Goal: Task Accomplishment & Management: Complete application form

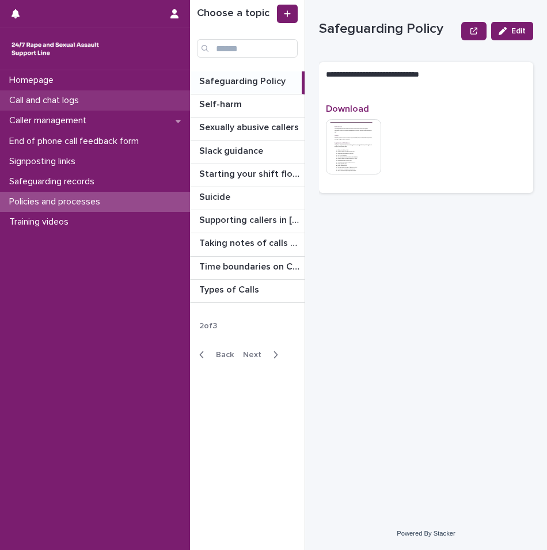
click at [59, 101] on p "Call and chat logs" at bounding box center [47, 100] width 84 height 11
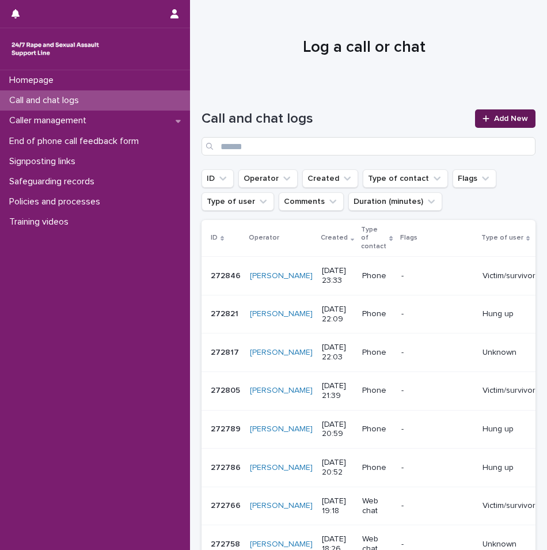
click at [489, 126] on link "Add New" at bounding box center [505, 118] width 60 height 18
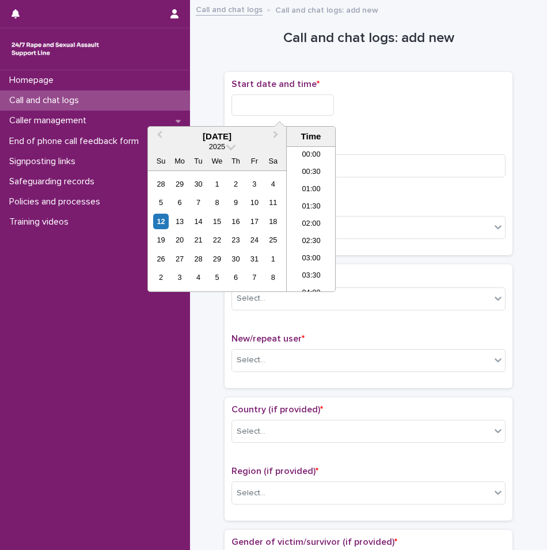
click at [266, 107] on input "text" at bounding box center [283, 104] width 103 height 21
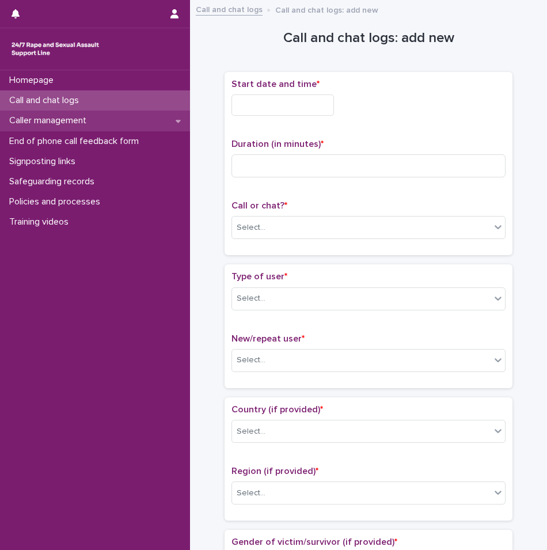
click at [76, 121] on p "Caller management" at bounding box center [50, 120] width 91 height 11
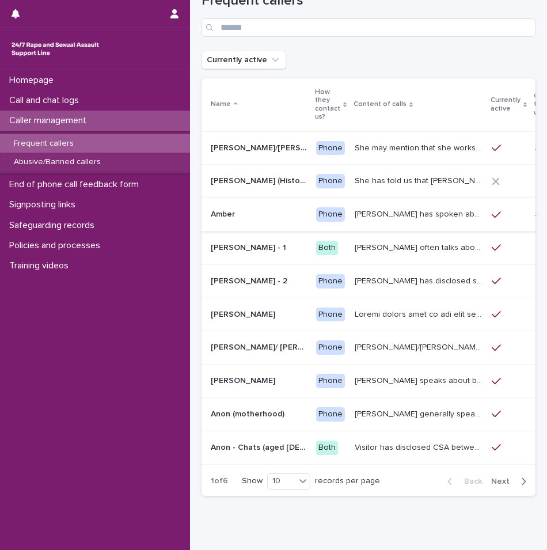
scroll to position [58, 0]
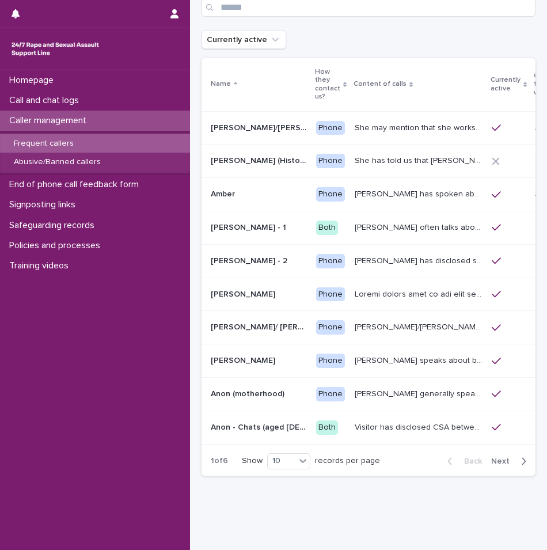
click at [517, 465] on div "button" at bounding box center [522, 461] width 10 height 10
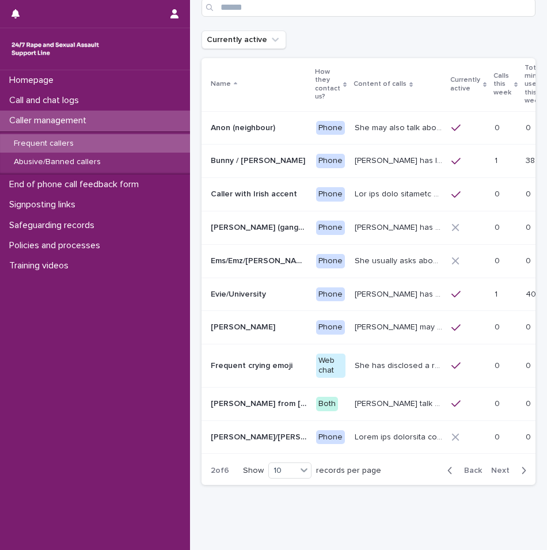
scroll to position [63, 0]
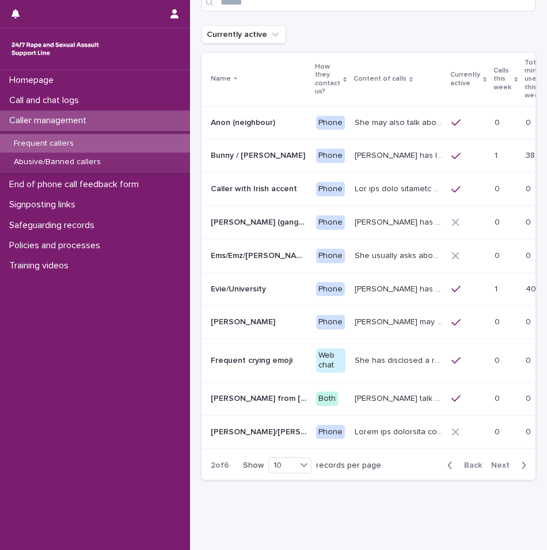
click at [517, 465] on div "button" at bounding box center [522, 465] width 10 height 10
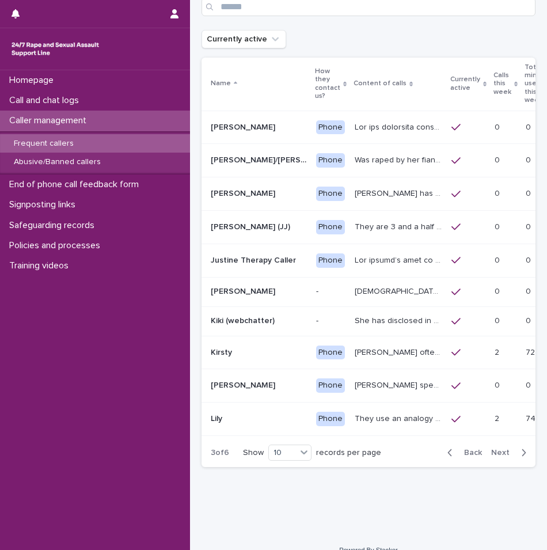
scroll to position [0, 48]
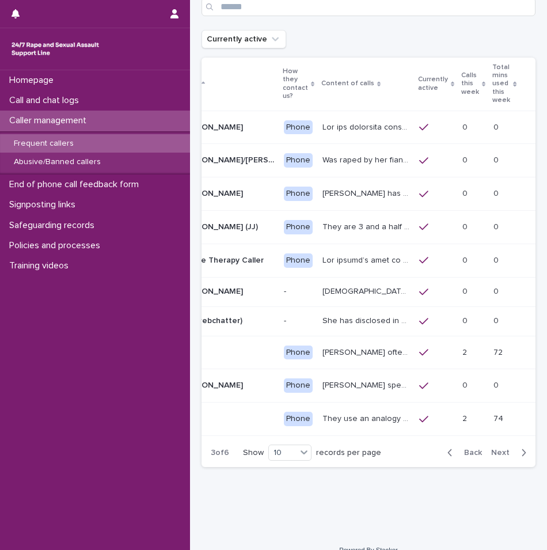
click at [517, 458] on div "button" at bounding box center [522, 453] width 10 height 10
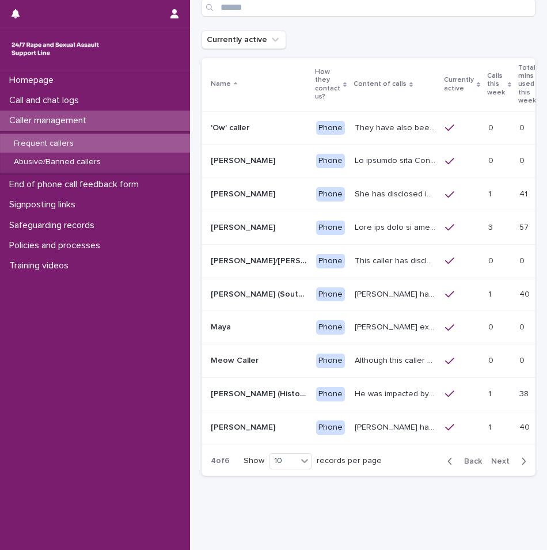
click at [517, 464] on div "button" at bounding box center [522, 461] width 10 height 10
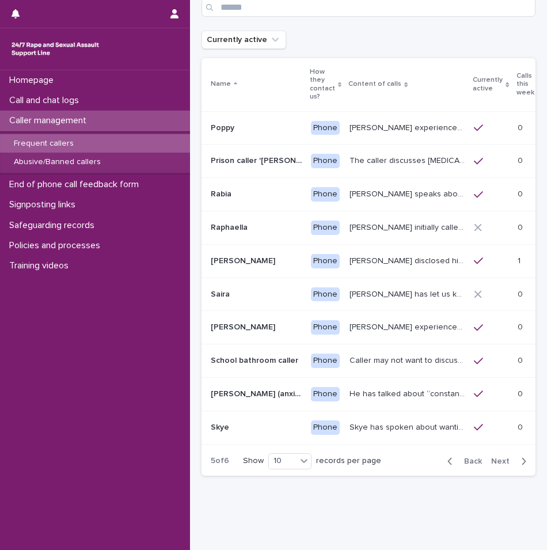
click at [517, 464] on div "button" at bounding box center [522, 461] width 10 height 10
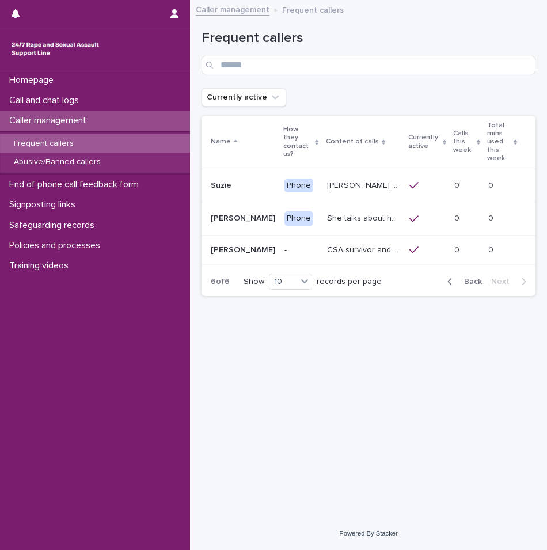
click at [452, 276] on icon "button" at bounding box center [450, 281] width 5 height 10
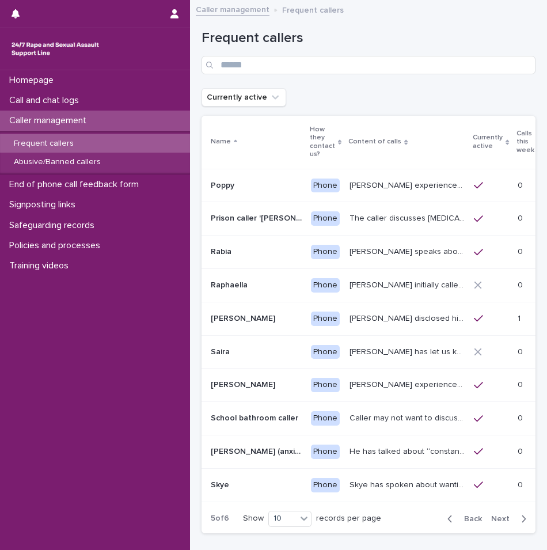
click at [448, 524] on div "Back Next" at bounding box center [486, 519] width 97 height 29
click at [448, 521] on div "button" at bounding box center [453, 519] width 10 height 10
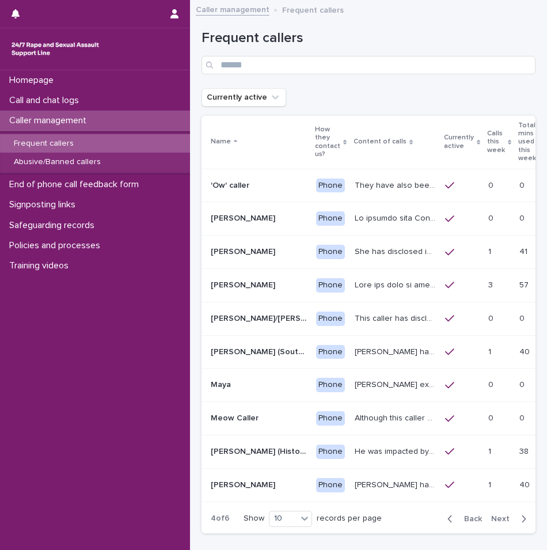
click at [448, 521] on div "button" at bounding box center [453, 519] width 10 height 10
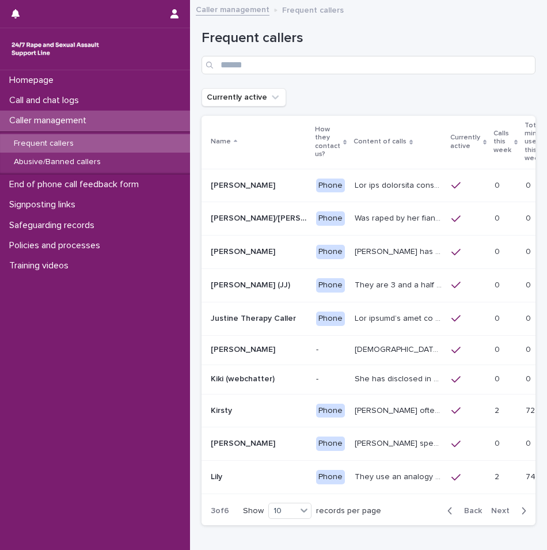
click at [448, 516] on div "button" at bounding box center [453, 511] width 10 height 10
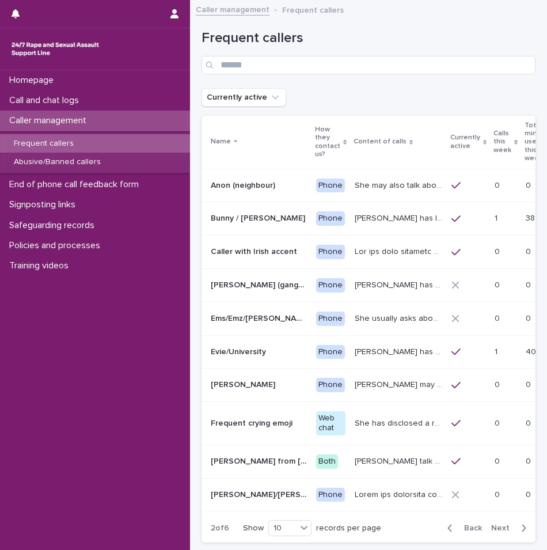
click at [448, 527] on icon "button" at bounding box center [450, 528] width 5 height 10
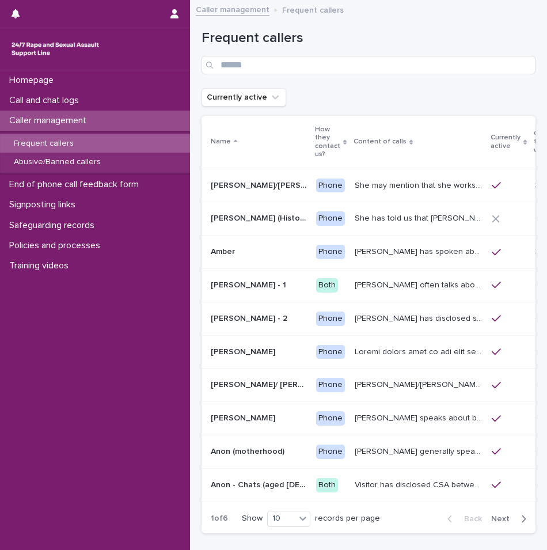
click at [70, 122] on p "Caller management" at bounding box center [50, 120] width 91 height 11
click at [73, 101] on p "Call and chat logs" at bounding box center [47, 100] width 84 height 11
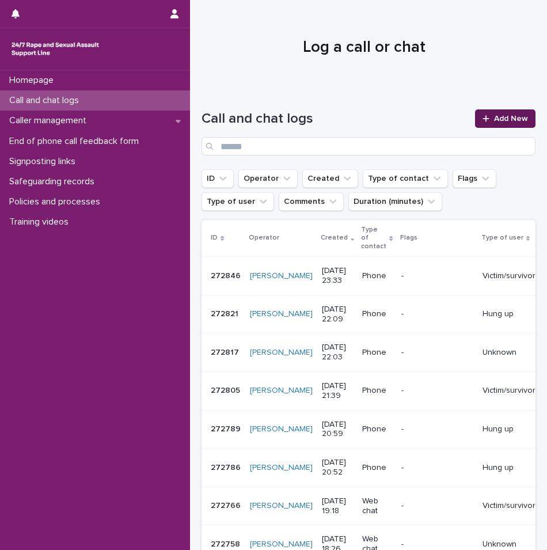
click at [483, 118] on icon at bounding box center [486, 119] width 7 height 8
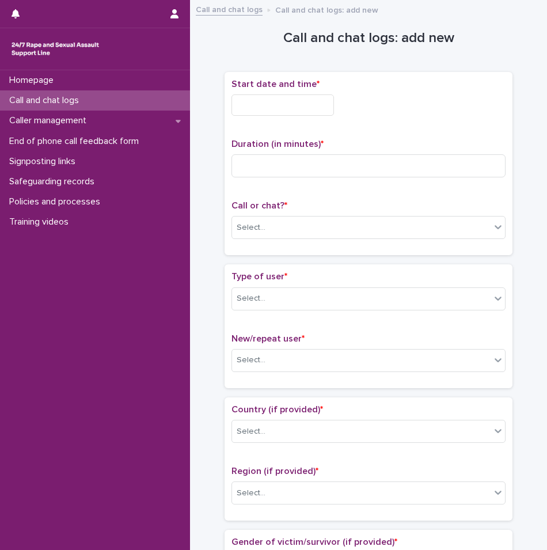
click at [66, 95] on p "Call and chat logs" at bounding box center [47, 100] width 84 height 11
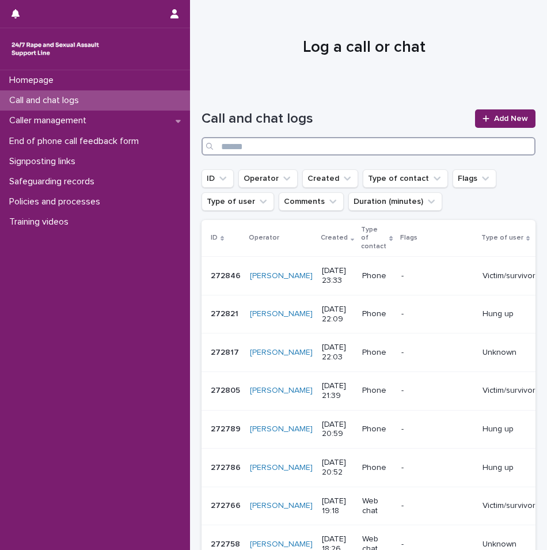
click at [277, 142] on input "Search" at bounding box center [369, 146] width 334 height 18
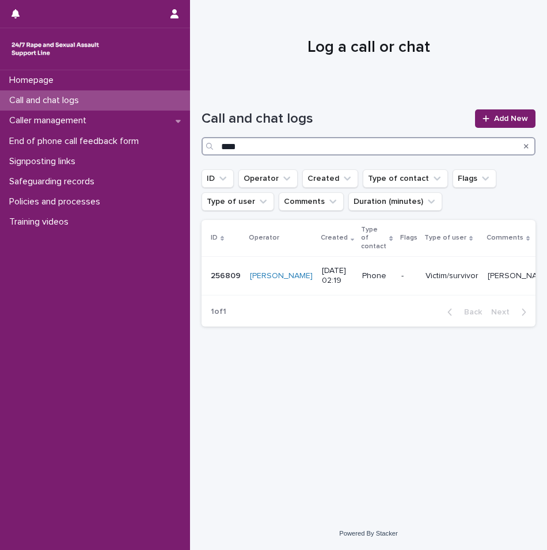
type input "****"
drag, startPoint x: 64, startPoint y: 97, endPoint x: 67, endPoint y: 56, distance: 41.0
click at [64, 97] on p "Call and chat logs" at bounding box center [47, 100] width 84 height 11
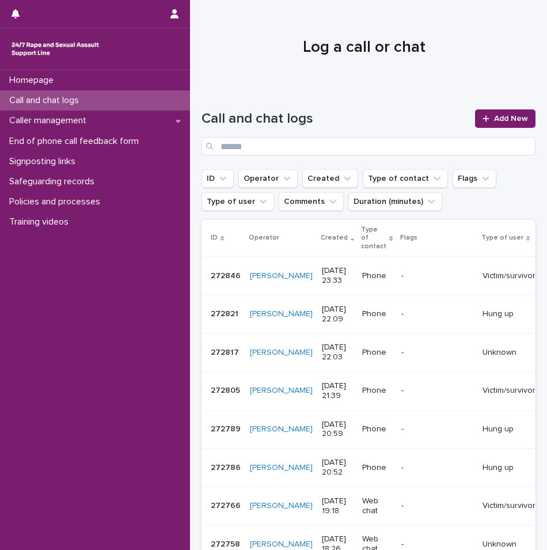
click at [88, 103] on p "Call and chat logs" at bounding box center [47, 100] width 84 height 11
click at [494, 115] on span "Add New" at bounding box center [511, 119] width 34 height 8
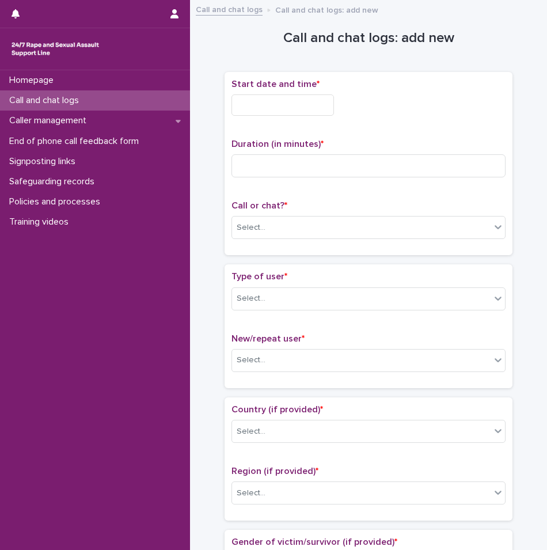
click at [270, 112] on input "text" at bounding box center [283, 104] width 103 height 21
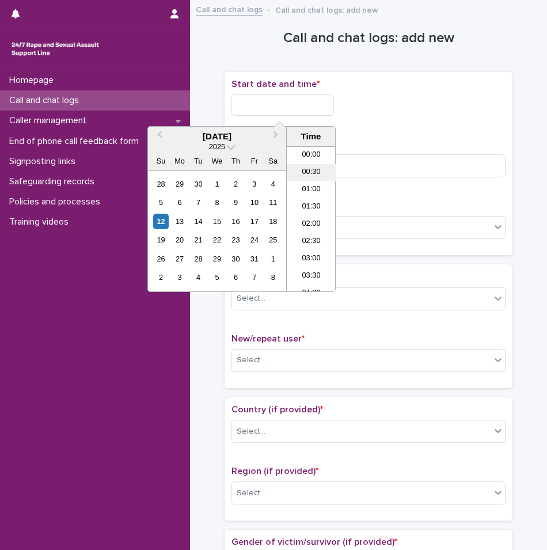
click at [308, 177] on li "00:30" at bounding box center [311, 172] width 49 height 17
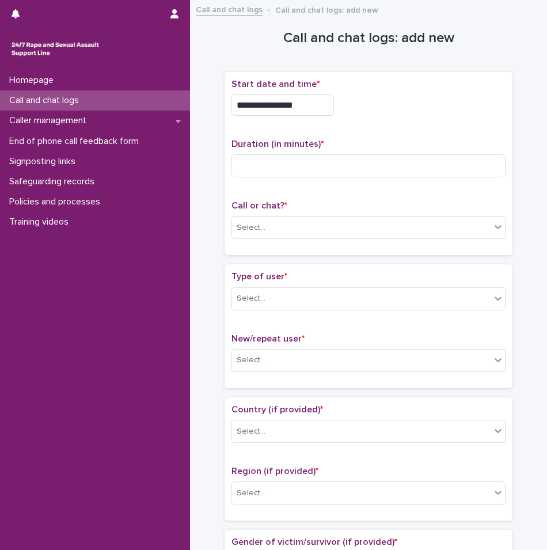
click at [306, 116] on div "**********" at bounding box center [369, 102] width 274 height 46
click at [306, 109] on input "**********" at bounding box center [283, 104] width 103 height 21
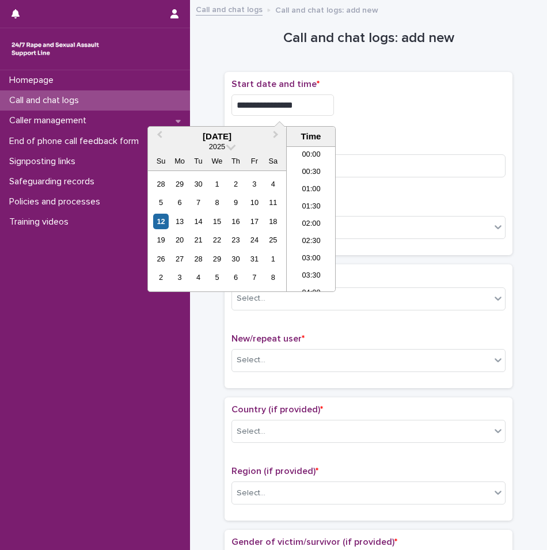
type input "**********"
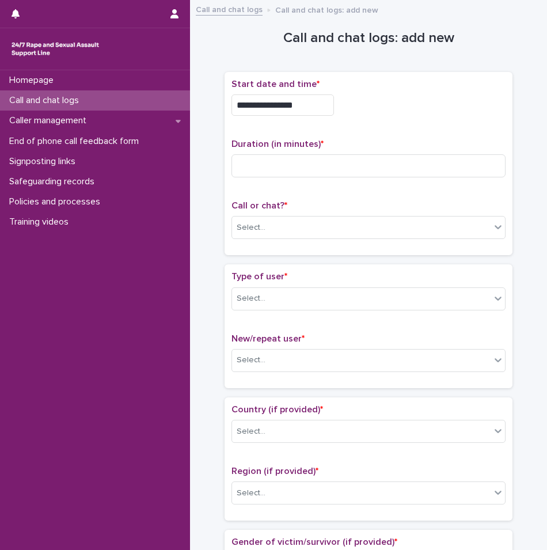
click at [419, 151] on div "Duration (in minutes) *" at bounding box center [369, 163] width 274 height 48
click at [414, 172] on input at bounding box center [369, 165] width 274 height 23
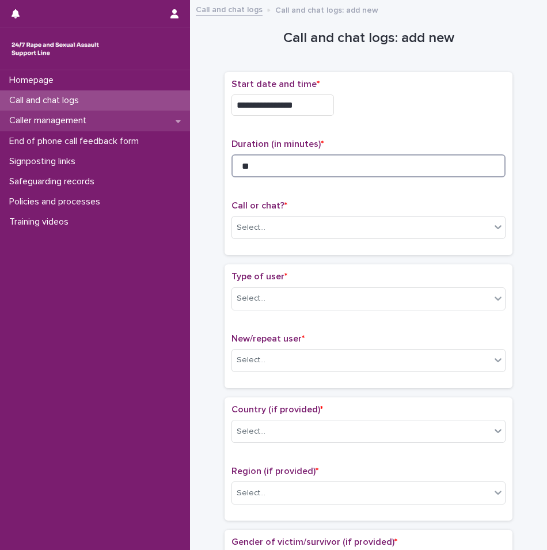
type input "**"
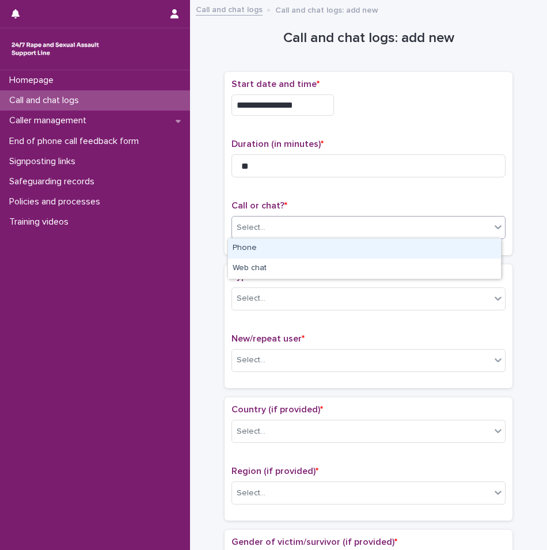
click at [263, 219] on div "Select..." at bounding box center [361, 227] width 259 height 19
click at [254, 244] on div "Phone" at bounding box center [364, 248] width 273 height 20
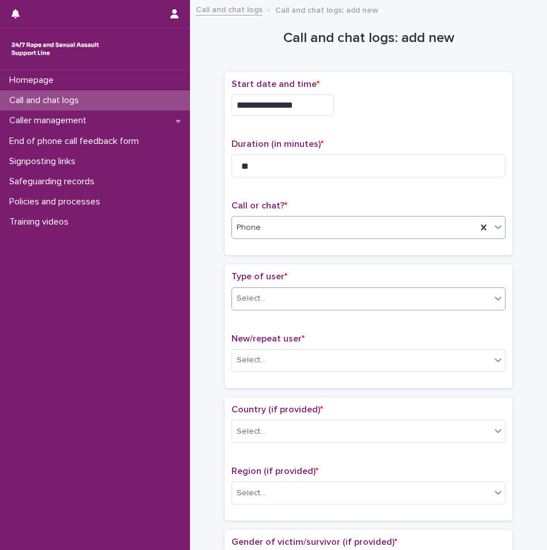
click at [271, 291] on div "Select..." at bounding box center [361, 298] width 259 height 19
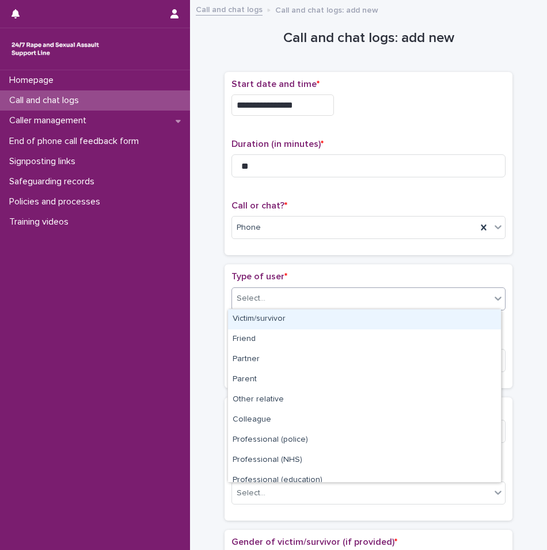
click at [267, 321] on div "Victim/survivor" at bounding box center [364, 319] width 273 height 20
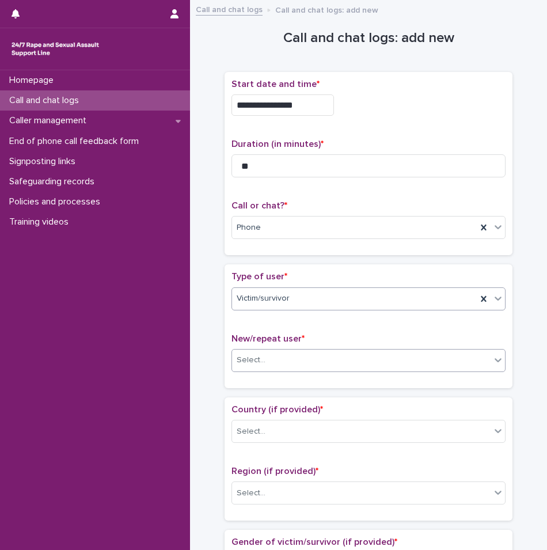
click at [264, 349] on div "Select..." at bounding box center [369, 360] width 274 height 23
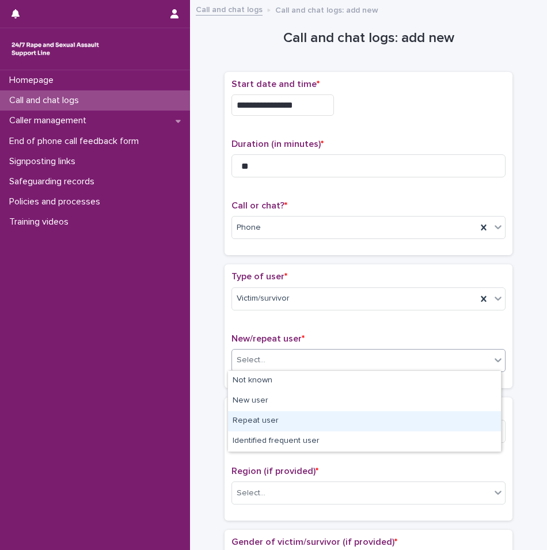
click at [255, 421] on div "Repeat user" at bounding box center [364, 421] width 273 height 20
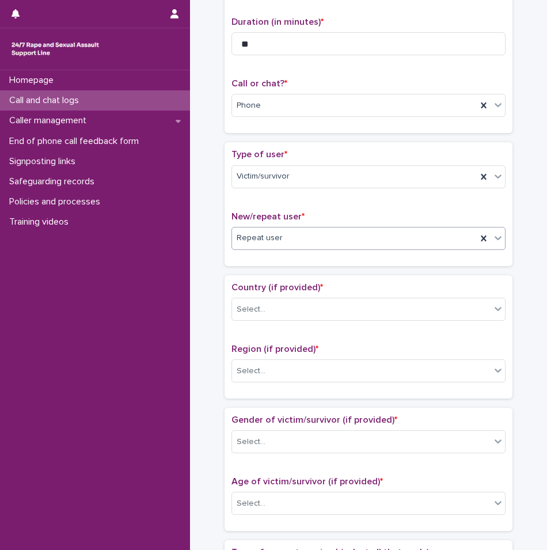
scroll to position [173, 0]
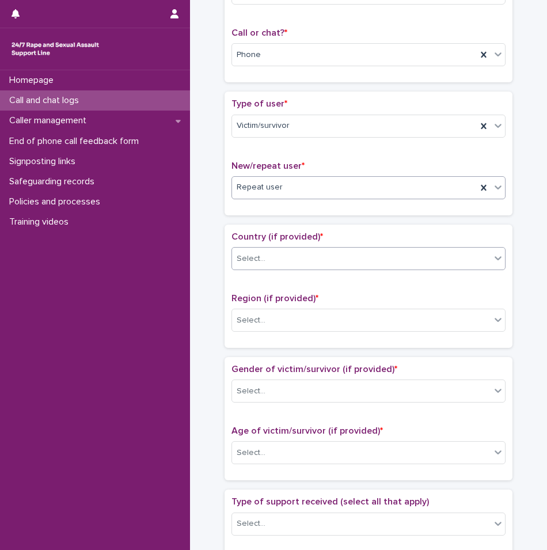
click at [274, 264] on div "Select..." at bounding box center [361, 258] width 259 height 19
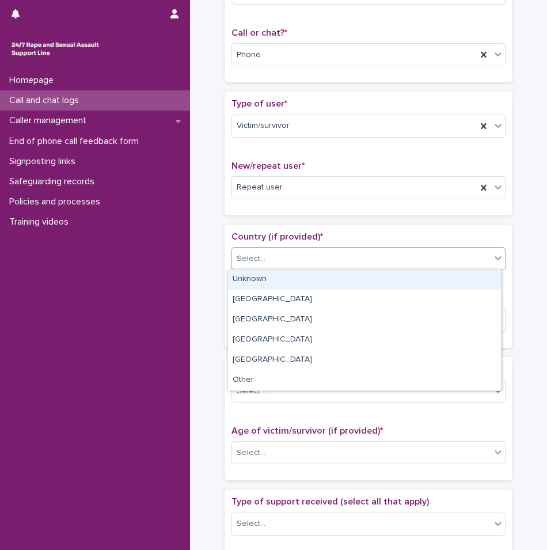
click at [274, 277] on div "Unknown" at bounding box center [364, 280] width 273 height 20
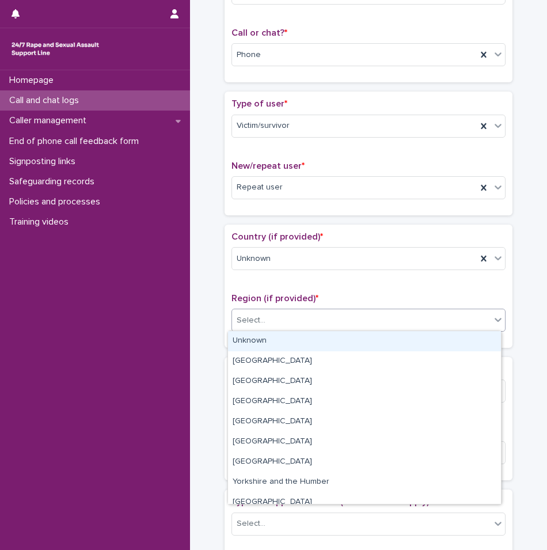
click at [263, 323] on div "Select..." at bounding box center [361, 320] width 259 height 19
click at [254, 348] on div "Unknown" at bounding box center [364, 341] width 273 height 20
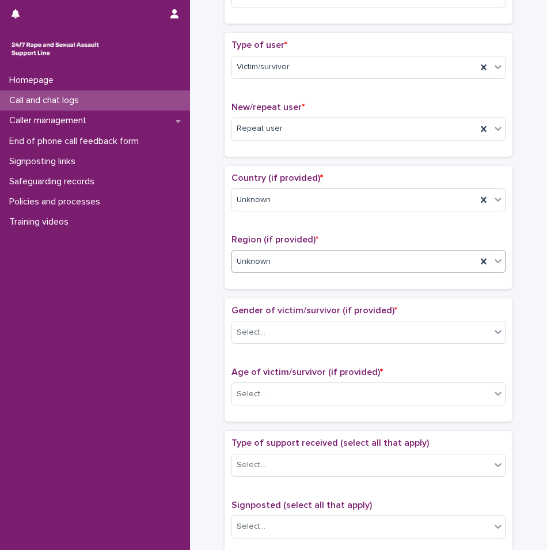
scroll to position [288, 0]
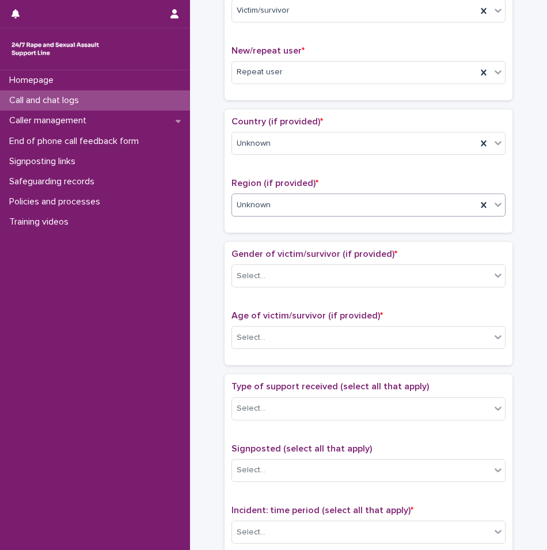
click at [268, 289] on div "Gender of victim/survivor (if provided) * Select..." at bounding box center [369, 273] width 274 height 48
click at [269, 286] on div "Gender of victim/survivor (if provided) * Select..." at bounding box center [369, 273] width 274 height 48
click at [272, 279] on div "Select..." at bounding box center [361, 276] width 259 height 19
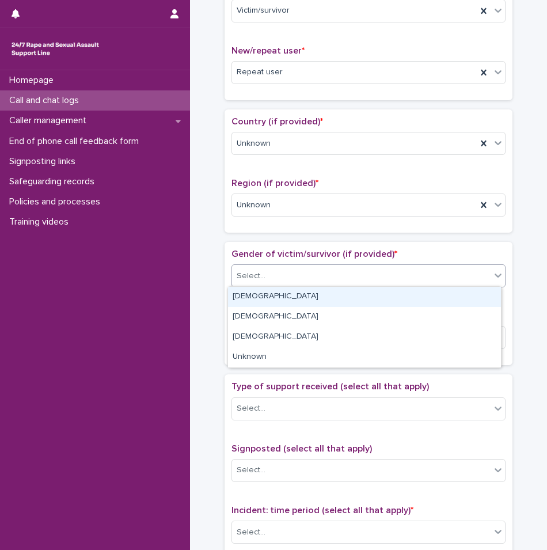
click at [266, 298] on div "[DEMOGRAPHIC_DATA]" at bounding box center [364, 297] width 273 height 20
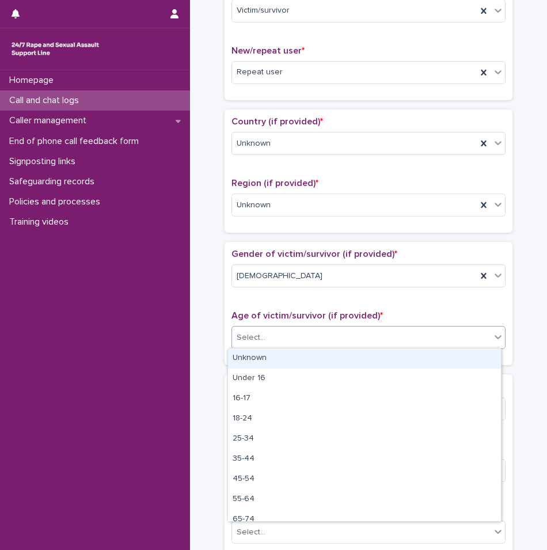
click at [256, 341] on div "Select..." at bounding box center [251, 338] width 29 height 12
click at [252, 359] on div "Unknown" at bounding box center [364, 358] width 273 height 20
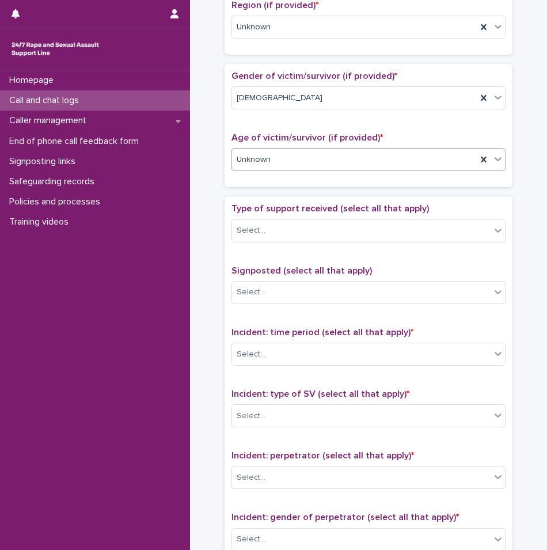
scroll to position [518, 0]
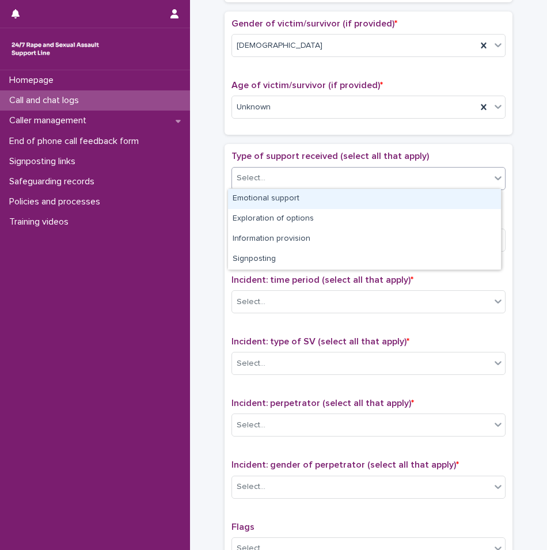
click at [267, 186] on div "Select..." at bounding box center [361, 178] width 259 height 19
click at [268, 196] on div "Emotional support" at bounding box center [364, 199] width 273 height 20
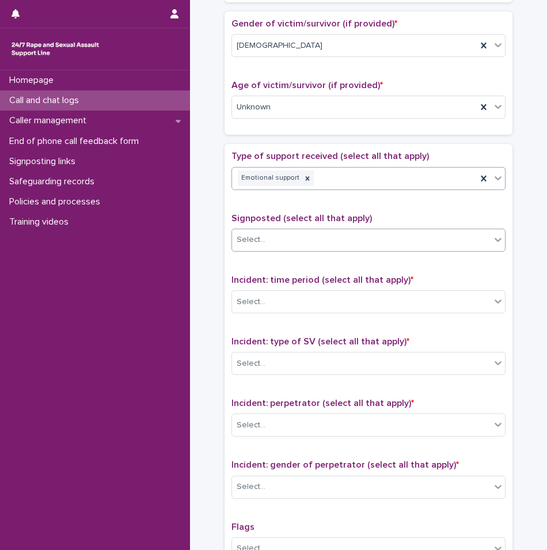
click at [267, 241] on input "text" at bounding box center [267, 239] width 1 height 11
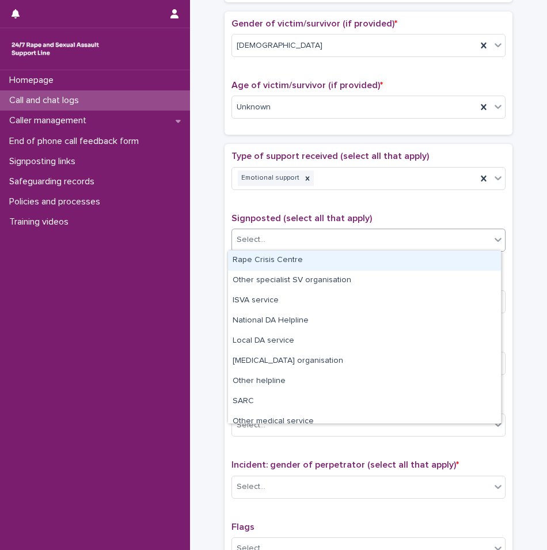
click at [272, 217] on span "Signposted (select all that apply)" at bounding box center [302, 218] width 141 height 9
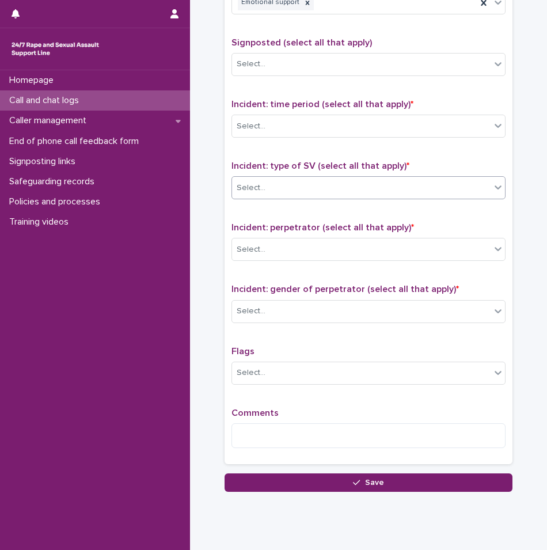
scroll to position [725, 0]
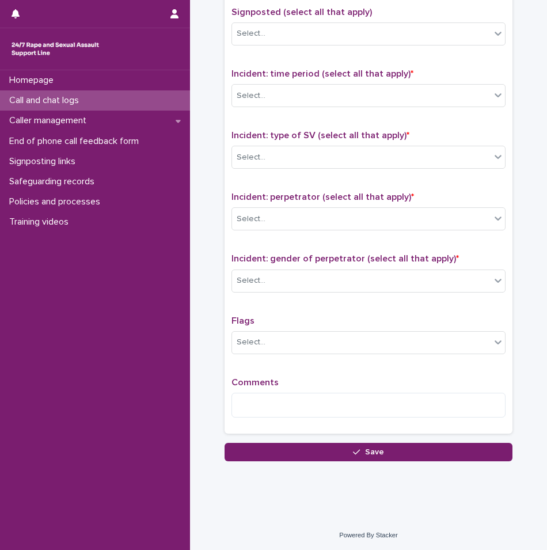
click at [266, 108] on div "Incident: time period (select all that apply) * Select..." at bounding box center [369, 93] width 274 height 48
click at [266, 104] on div "Select..." at bounding box center [361, 95] width 259 height 19
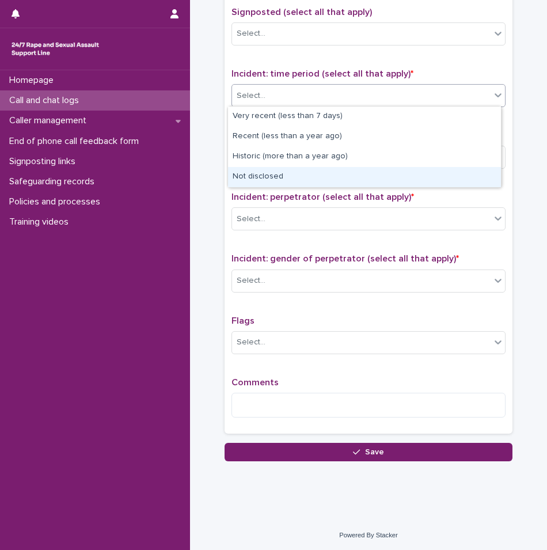
click at [255, 179] on div "Not disclosed" at bounding box center [364, 177] width 273 height 20
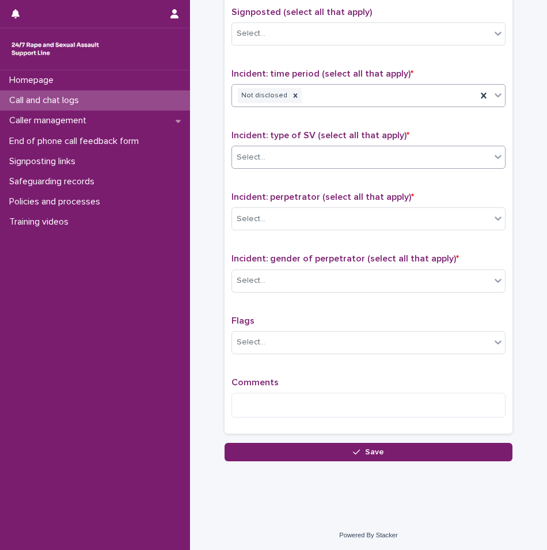
click at [267, 164] on div "Select..." at bounding box center [361, 157] width 259 height 19
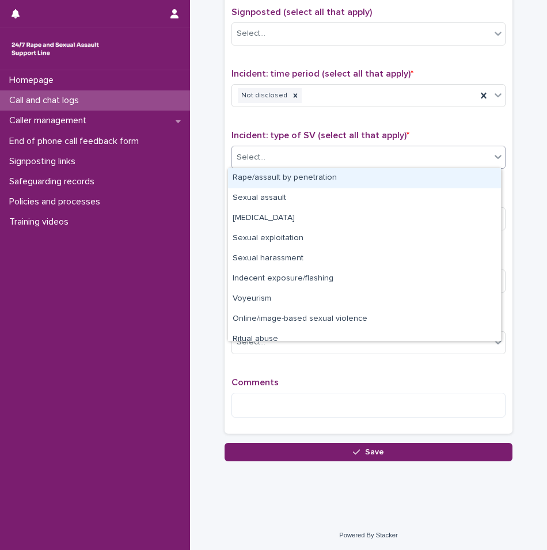
click at [267, 181] on div "Rape/assault by penetration" at bounding box center [364, 178] width 273 height 20
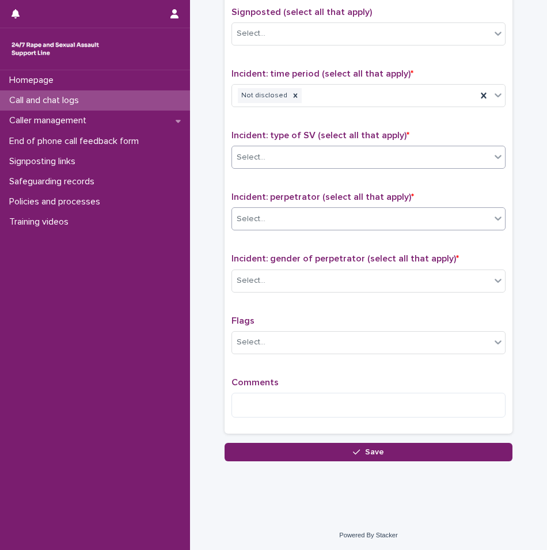
click at [267, 207] on div "Select..." at bounding box center [369, 218] width 274 height 23
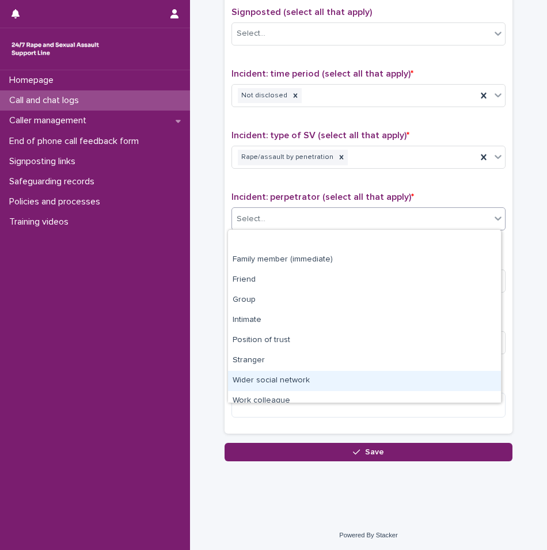
scroll to position [49, 0]
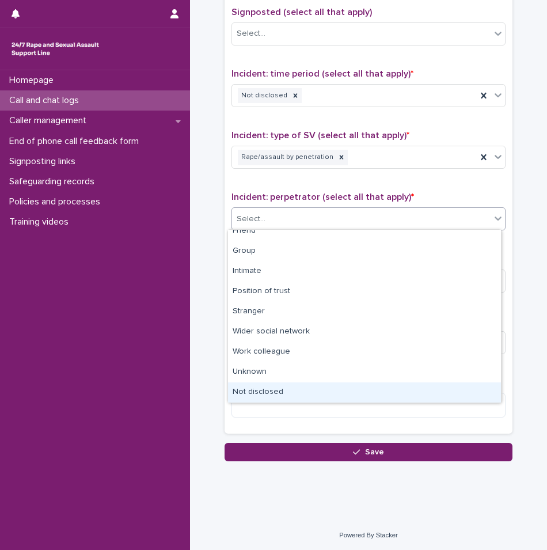
click at [248, 400] on div "Not disclosed" at bounding box center [364, 392] width 273 height 20
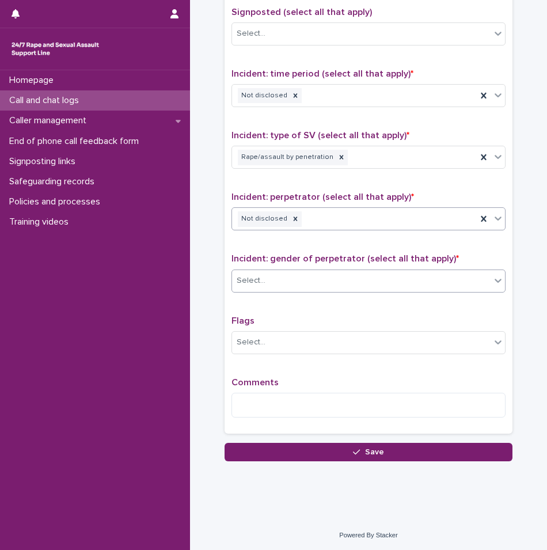
click at [285, 278] on div "Select..." at bounding box center [361, 280] width 259 height 19
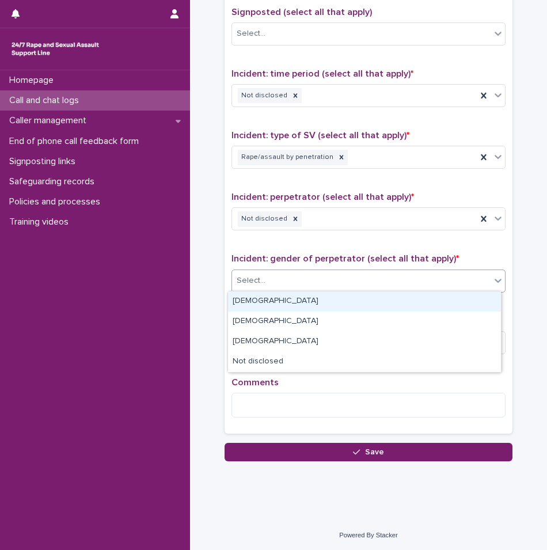
click at [266, 304] on div "[DEMOGRAPHIC_DATA]" at bounding box center [364, 301] width 273 height 20
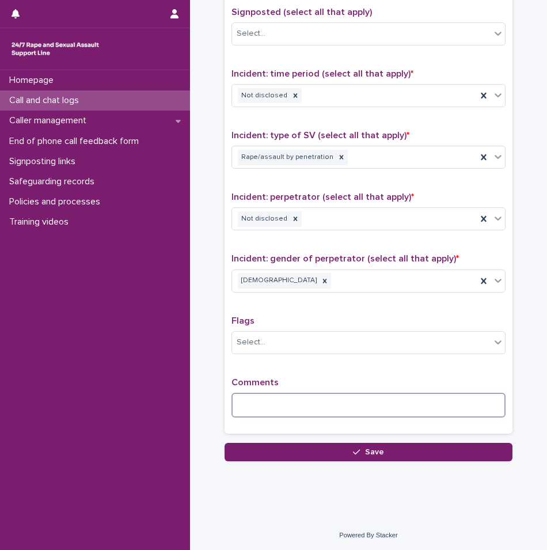
click at [260, 400] on textarea at bounding box center [369, 405] width 274 height 25
click at [336, 277] on div "[DEMOGRAPHIC_DATA]" at bounding box center [354, 281] width 245 height 20
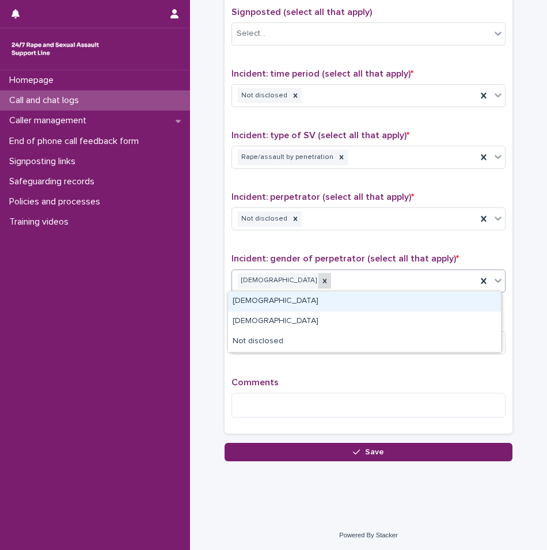
click at [319, 278] on div at bounding box center [325, 281] width 13 height 16
click at [292, 289] on div "[DEMOGRAPHIC_DATA]" at bounding box center [354, 281] width 245 height 20
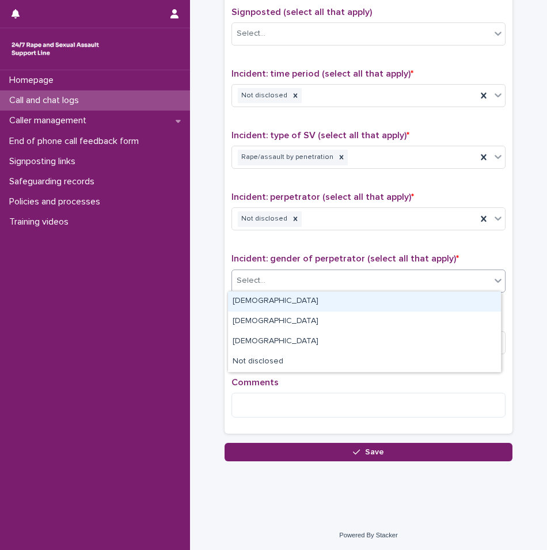
click at [274, 284] on div "Select..." at bounding box center [361, 280] width 259 height 19
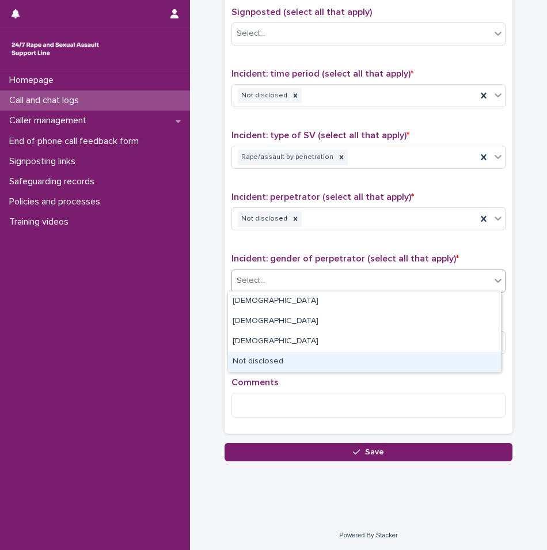
click at [260, 363] on div "Not disclosed" at bounding box center [364, 362] width 273 height 20
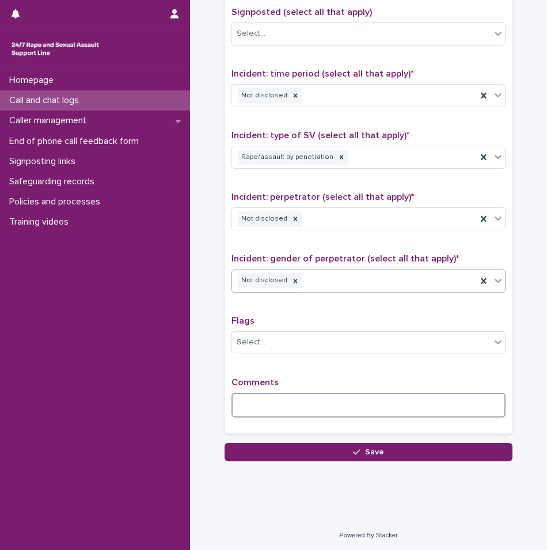
click at [244, 405] on textarea at bounding box center [369, 405] width 274 height 25
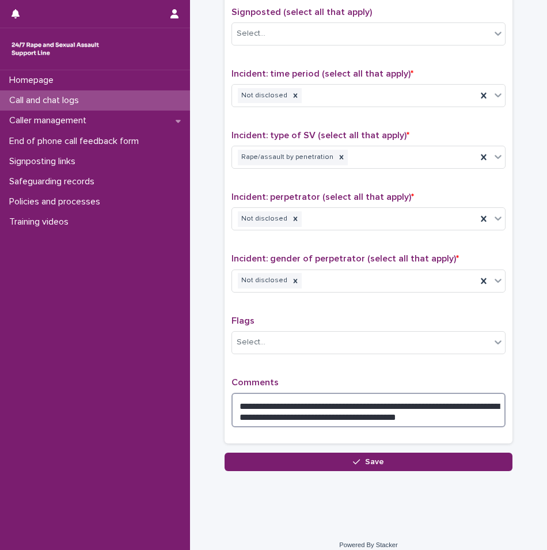
click at [317, 413] on textarea "**********" at bounding box center [369, 410] width 274 height 35
click at [448, 411] on textarea "**********" at bounding box center [369, 410] width 274 height 35
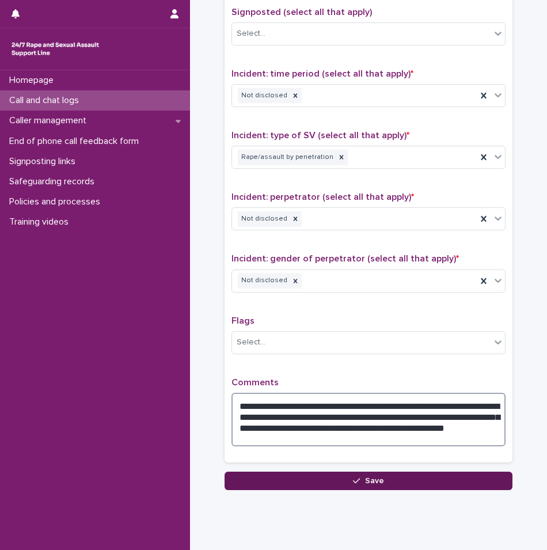
type textarea "**********"
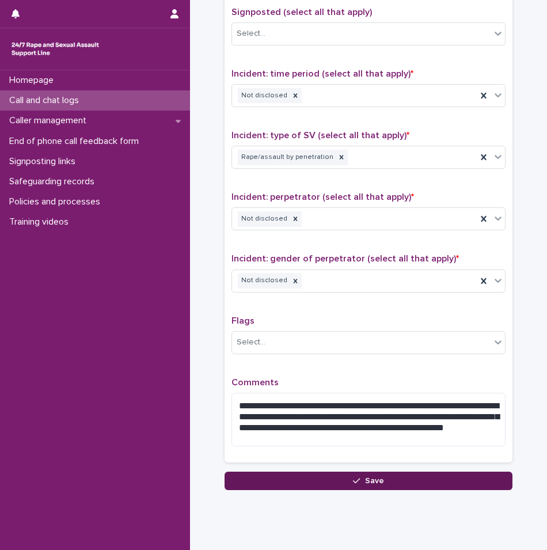
click at [377, 477] on span "Save" at bounding box center [374, 481] width 19 height 8
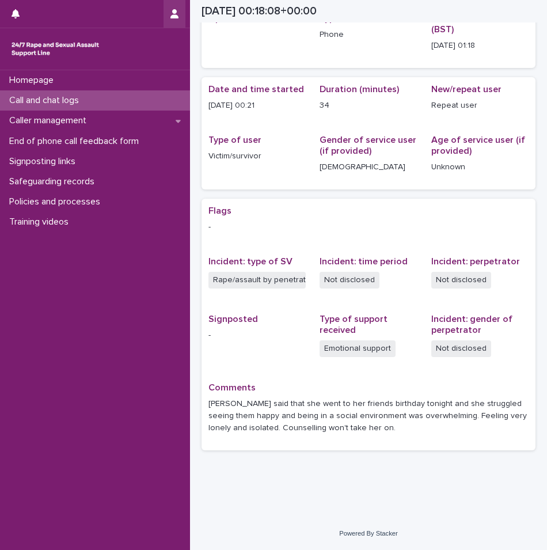
scroll to position [63, 0]
click at [88, 106] on p "Call and chat logs" at bounding box center [47, 100] width 84 height 11
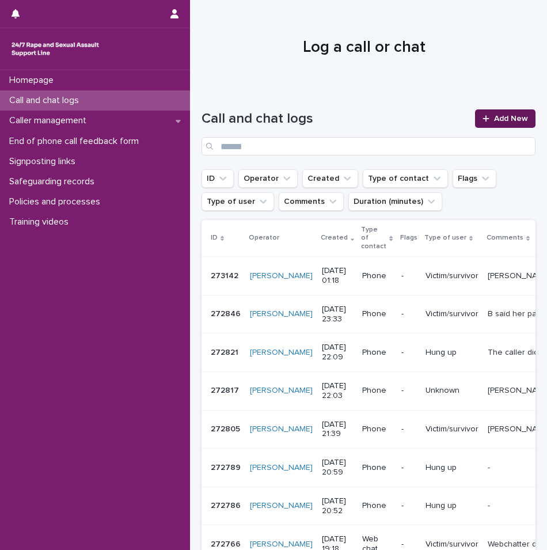
click at [481, 124] on link "Add New" at bounding box center [505, 118] width 60 height 18
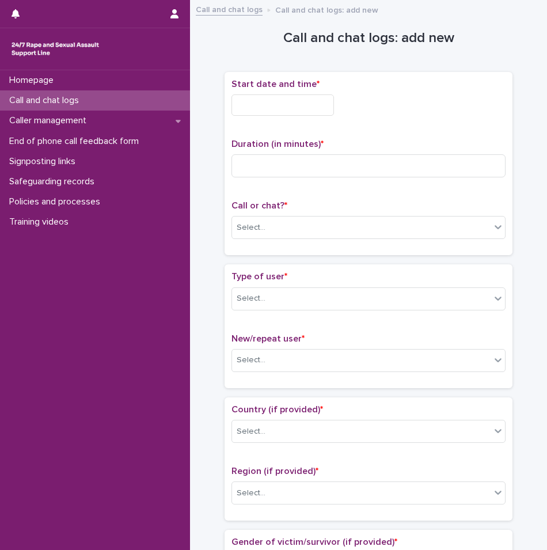
click at [285, 101] on input "text" at bounding box center [283, 104] width 103 height 21
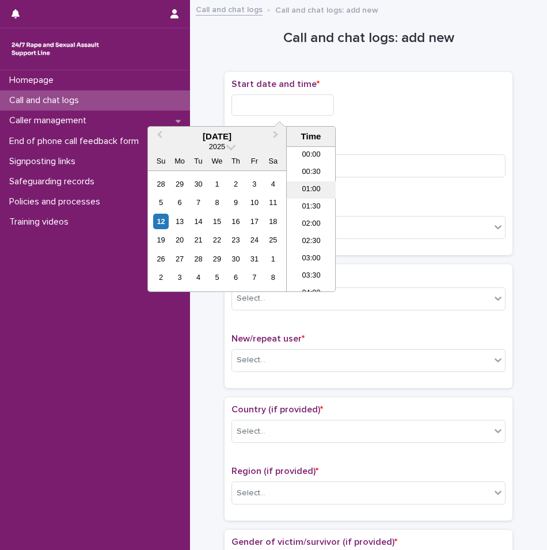
click at [304, 194] on li "01:00" at bounding box center [311, 189] width 49 height 17
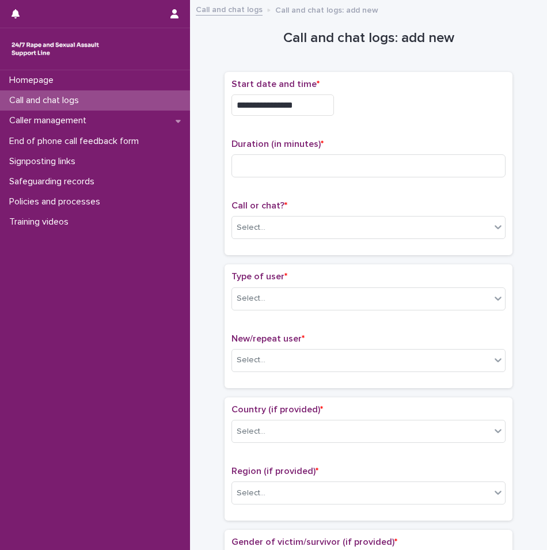
click at [317, 105] on input "**********" at bounding box center [283, 104] width 103 height 21
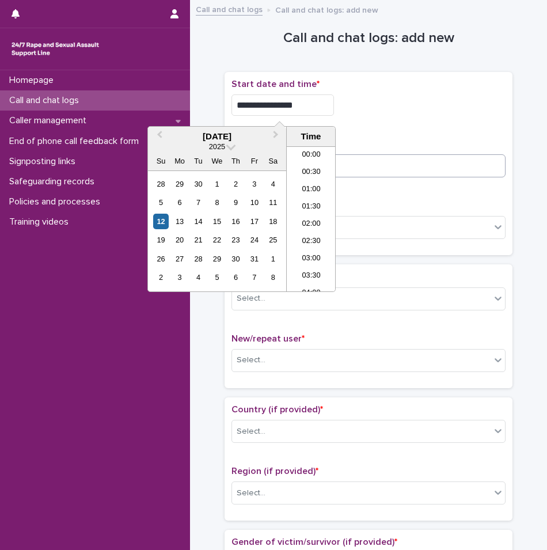
type input "**********"
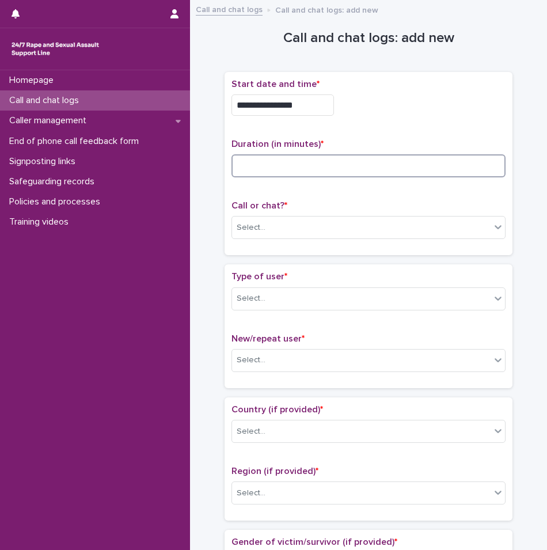
click at [385, 158] on input at bounding box center [369, 165] width 274 height 23
type input "**"
click at [320, 213] on div "Call or chat? * Select..." at bounding box center [369, 224] width 274 height 48
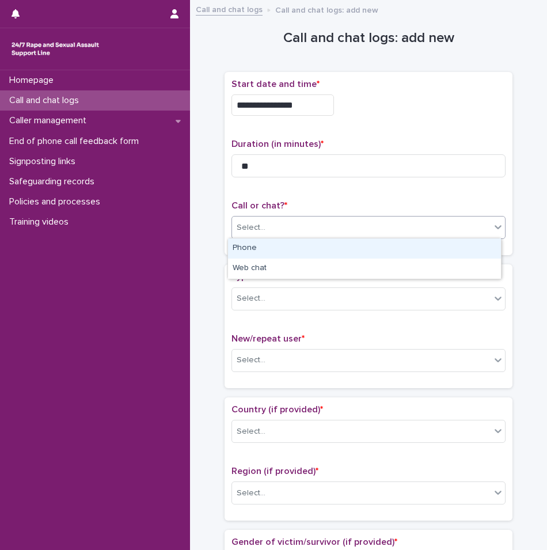
click at [314, 223] on div "Select..." at bounding box center [361, 227] width 259 height 19
click at [285, 249] on div "Phone" at bounding box center [364, 248] width 273 height 20
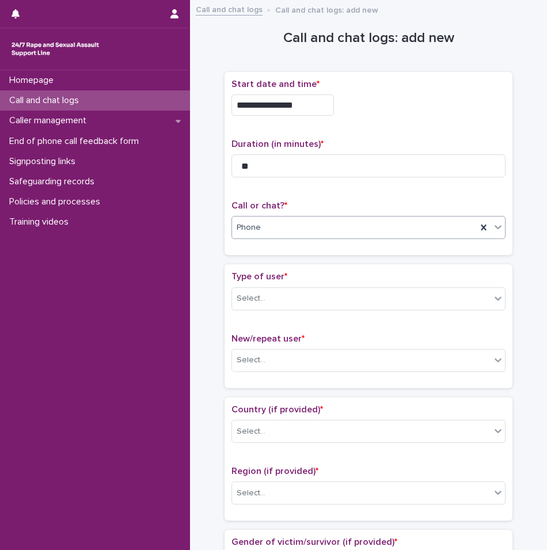
click at [275, 264] on div "Type of user * Select... New/repeat user * Select..." at bounding box center [369, 325] width 288 height 123
click at [266, 294] on div "Select..." at bounding box center [361, 298] width 259 height 19
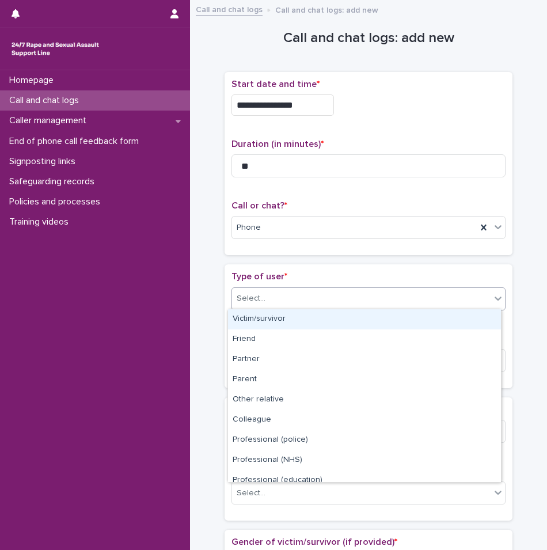
click at [260, 310] on div "Victim/survivor" at bounding box center [364, 319] width 273 height 20
click at [283, 298] on span "Victim/survivor" at bounding box center [263, 299] width 53 height 12
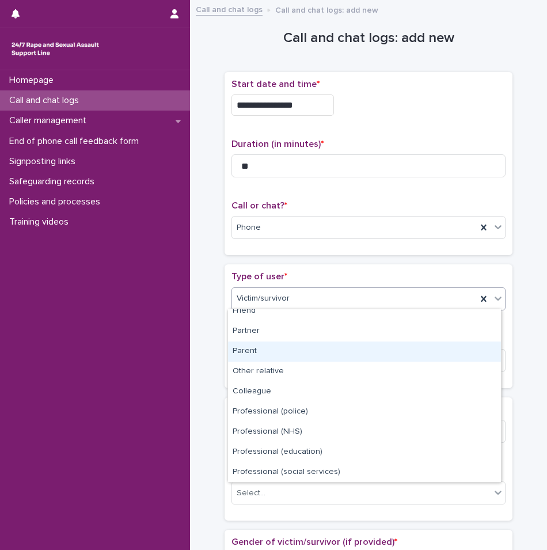
scroll to position [130, 0]
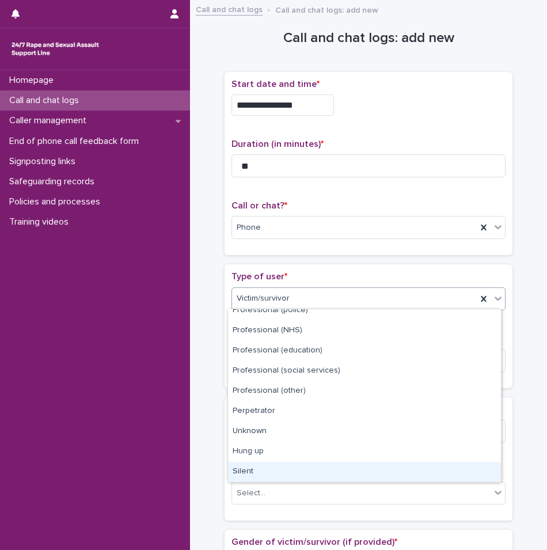
click at [263, 467] on div "Silent" at bounding box center [364, 472] width 273 height 20
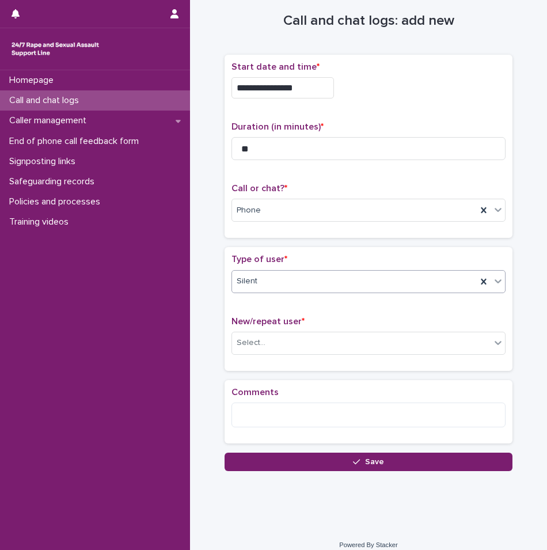
scroll to position [27, 0]
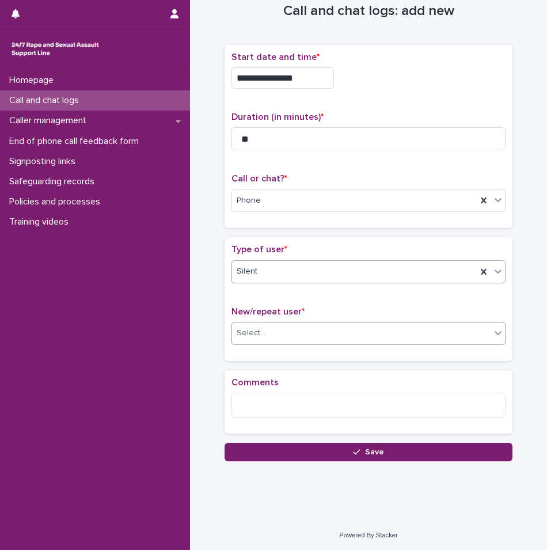
click at [271, 340] on div "Select..." at bounding box center [361, 333] width 259 height 19
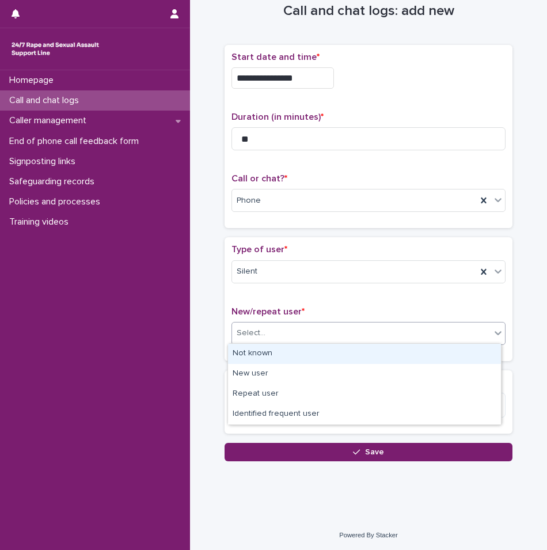
click at [260, 361] on div "Not known" at bounding box center [364, 354] width 273 height 20
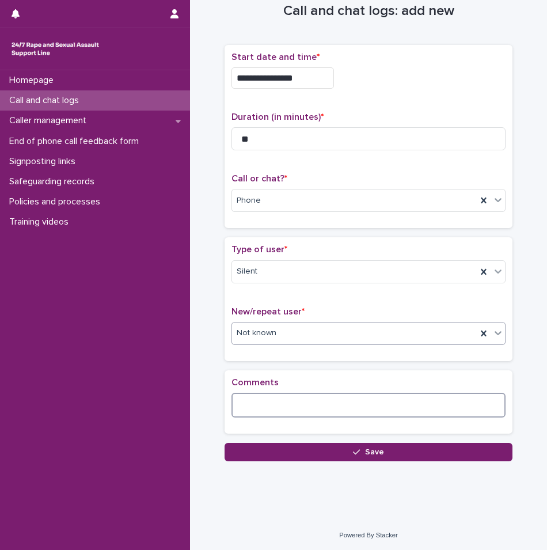
click at [271, 407] on textarea at bounding box center [369, 405] width 274 height 25
drag, startPoint x: 258, startPoint y: 404, endPoint x: 253, endPoint y: 408, distance: 6.2
drag, startPoint x: 257, startPoint y: 410, endPoint x: 256, endPoint y: 402, distance: 7.7
click at [391, 405] on textarea "**********" at bounding box center [369, 405] width 274 height 25
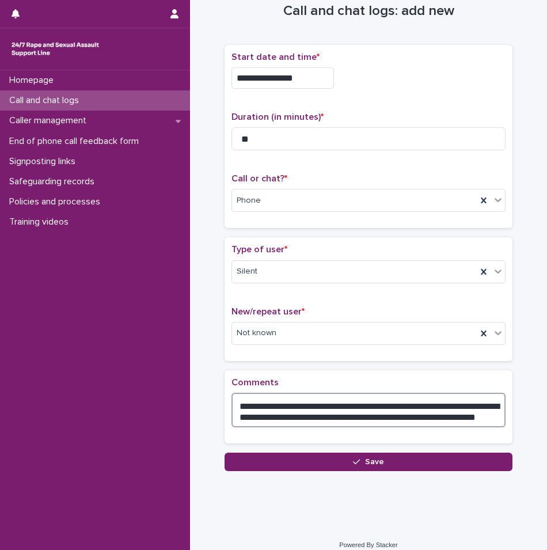
click at [489, 416] on textarea "**********" at bounding box center [369, 410] width 274 height 35
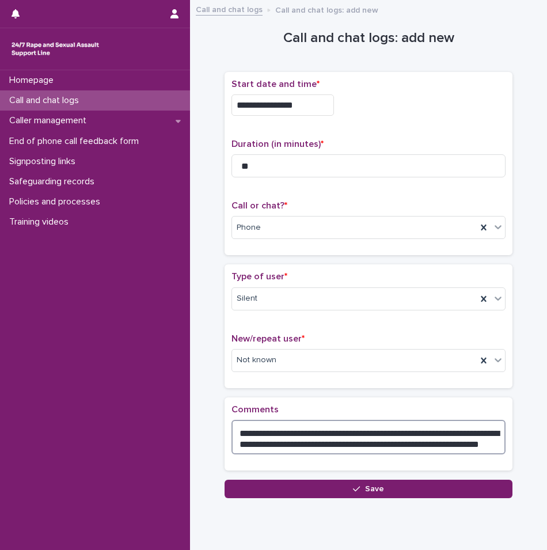
scroll to position [37, 0]
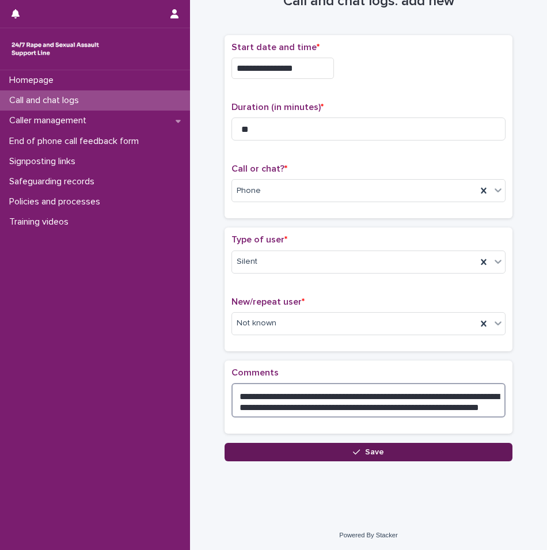
type textarea "**********"
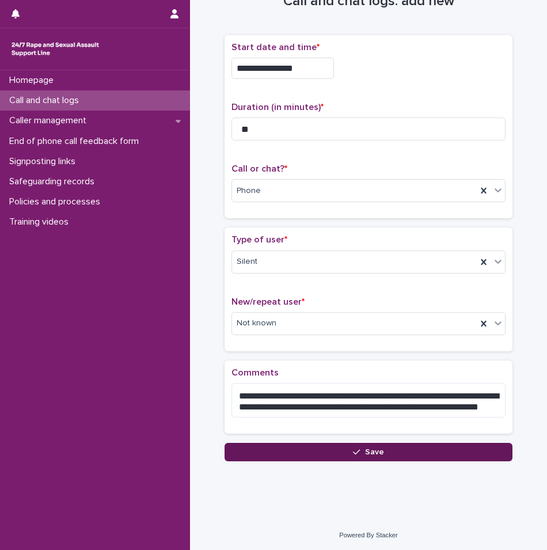
click at [332, 450] on button "Save" at bounding box center [369, 452] width 288 height 18
